Goal: Task Accomplishment & Management: Manage account settings

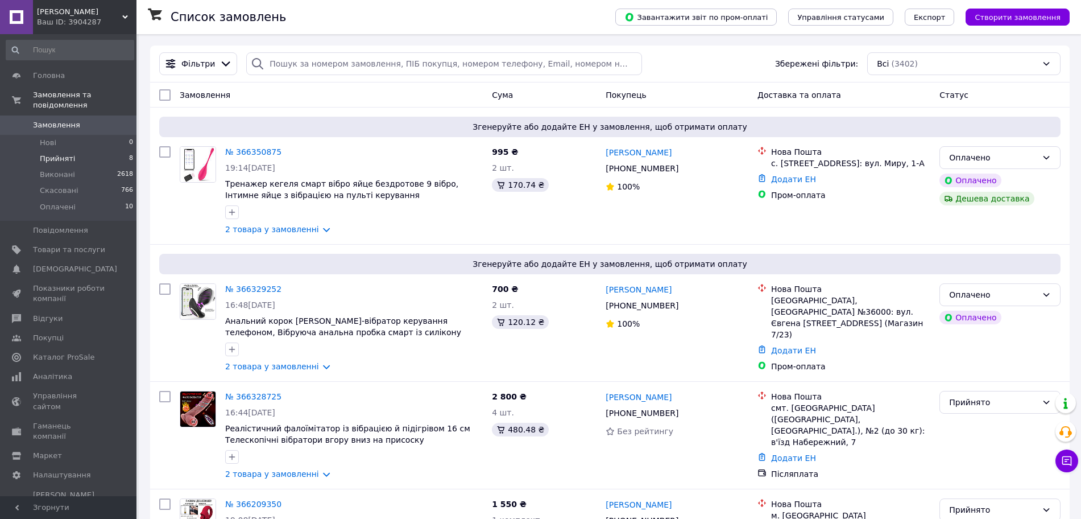
click at [56, 154] on li "Прийняті 8" at bounding box center [70, 159] width 140 height 16
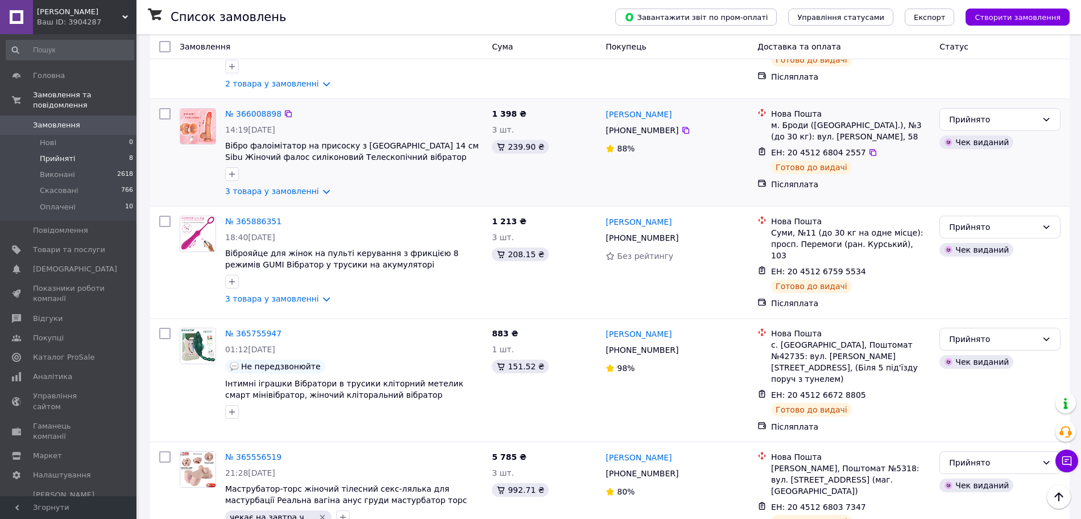
scroll to position [508, 0]
click at [868, 501] on icon at bounding box center [872, 505] width 9 height 9
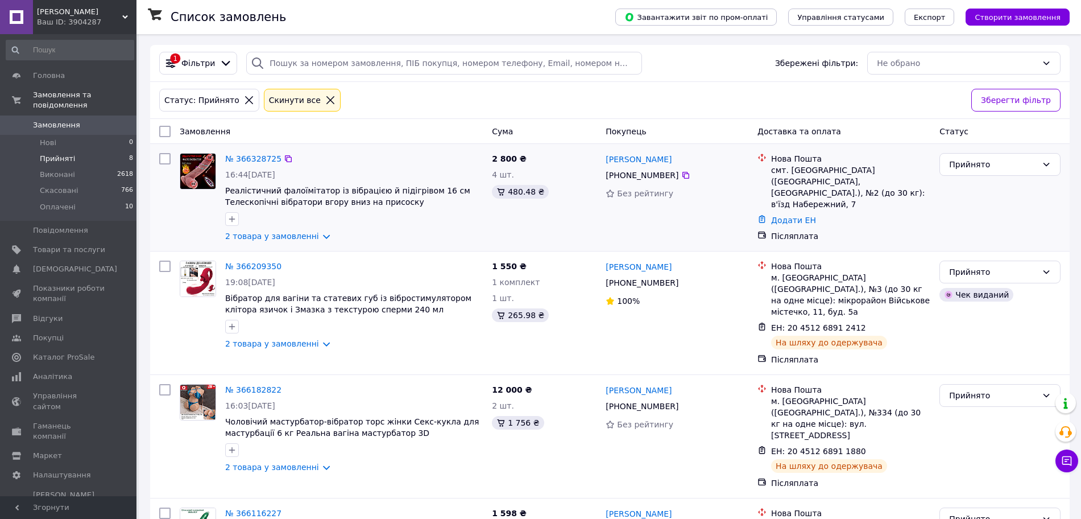
scroll to position [0, 0]
click at [59, 120] on span "Замовлення" at bounding box center [56, 125] width 47 height 10
